Goal: Information Seeking & Learning: Check status

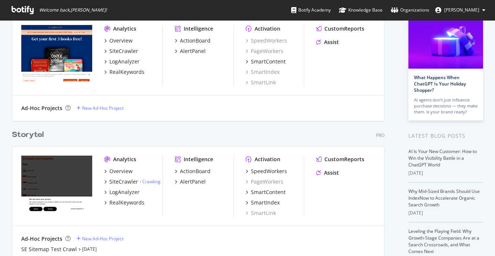
scroll to position [74, 0]
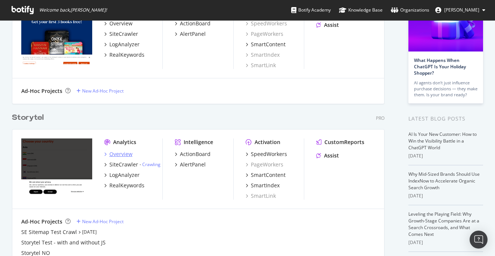
click at [123, 156] on div "Overview" at bounding box center [120, 154] width 23 height 7
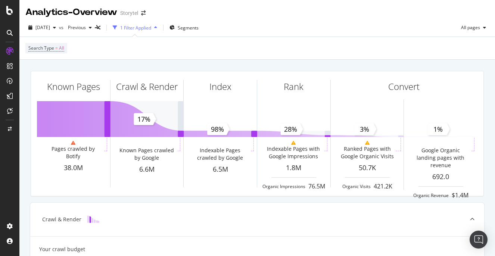
click at [235, 56] on div "Search Type = All" at bounding box center [257, 48] width 464 height 22
